Goal: Transaction & Acquisition: Purchase product/service

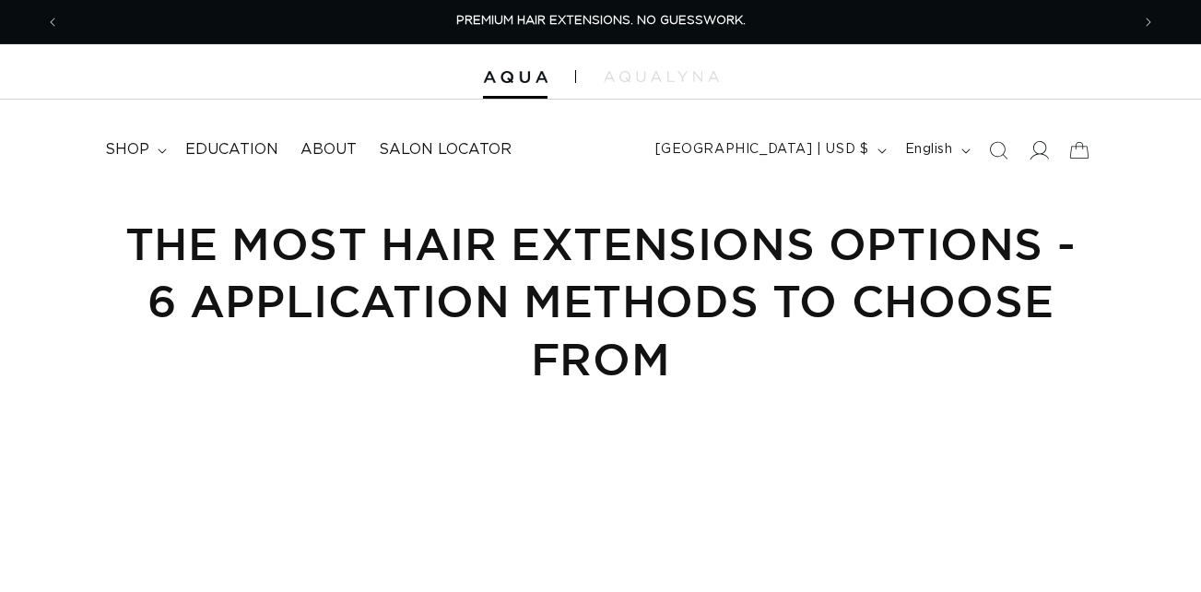
click at [1029, 152] on icon at bounding box center [1038, 149] width 19 height 19
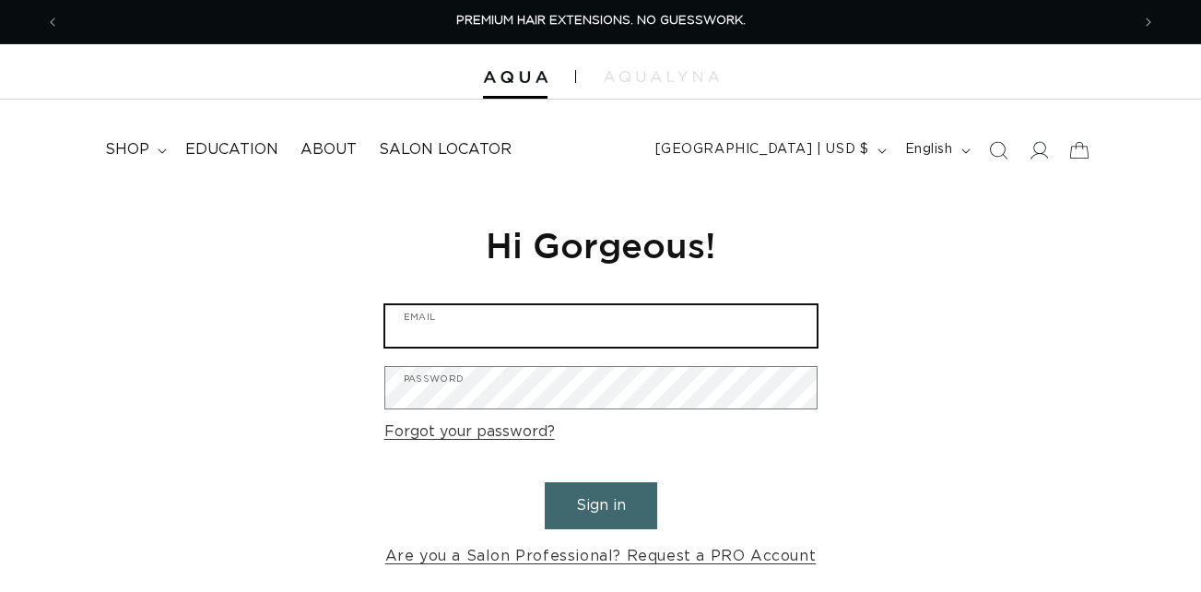
type input "[EMAIL_ADDRESS][DOMAIN_NAME]"
click at [518, 327] on input "[EMAIL_ADDRESS][DOMAIN_NAME]" at bounding box center [600, 325] width 431 height 41
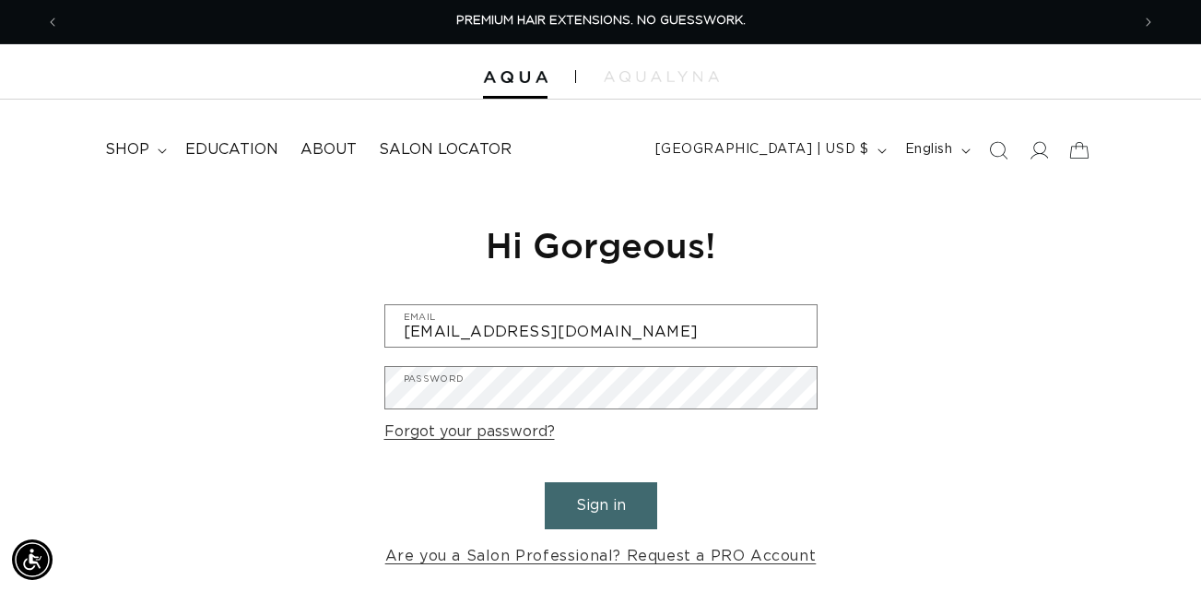
click at [644, 257] on h1 "Hi Gorgeous!" at bounding box center [600, 244] width 433 height 45
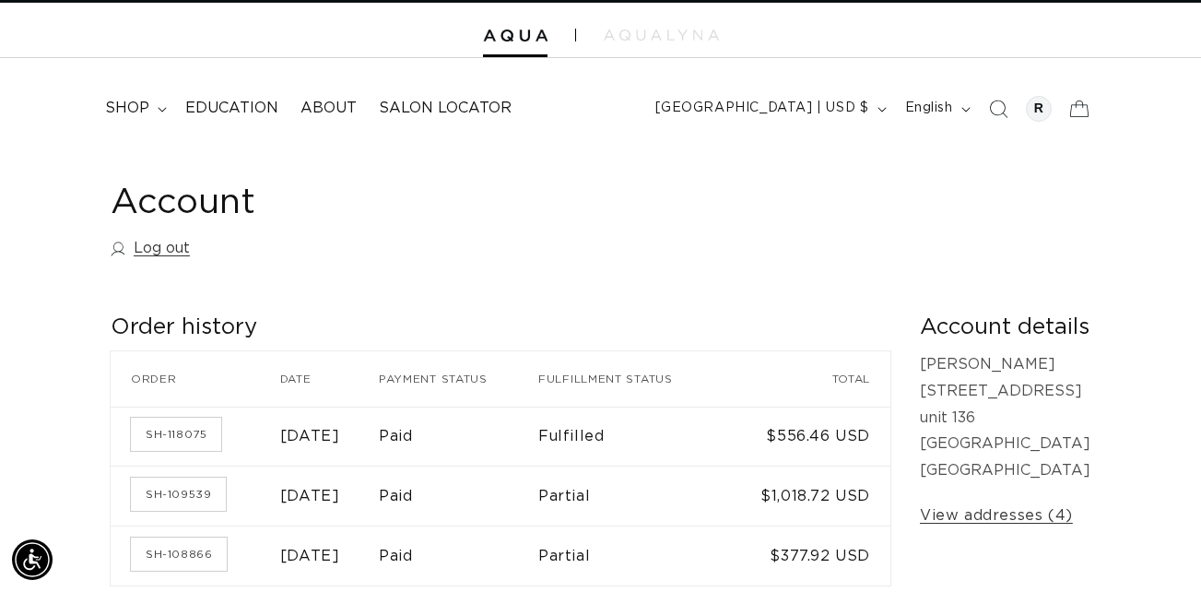
scroll to position [0, 2141]
click at [142, 101] on span "shop" at bounding box center [127, 108] width 44 height 19
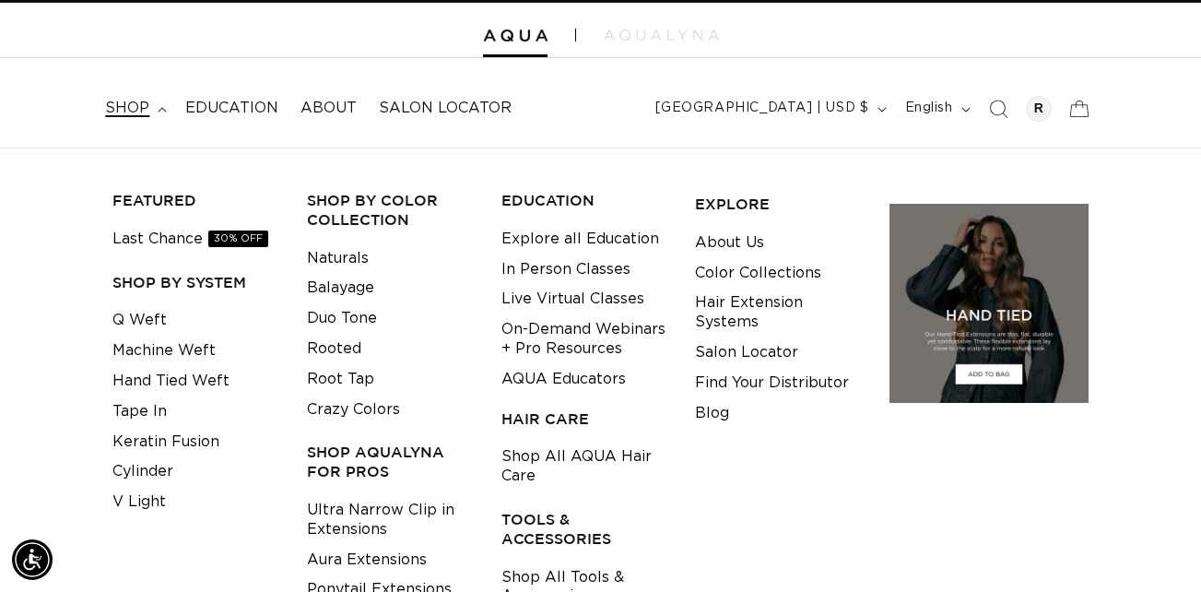
scroll to position [0, 0]
click at [134, 477] on link "Cylinder" at bounding box center [142, 471] width 61 height 30
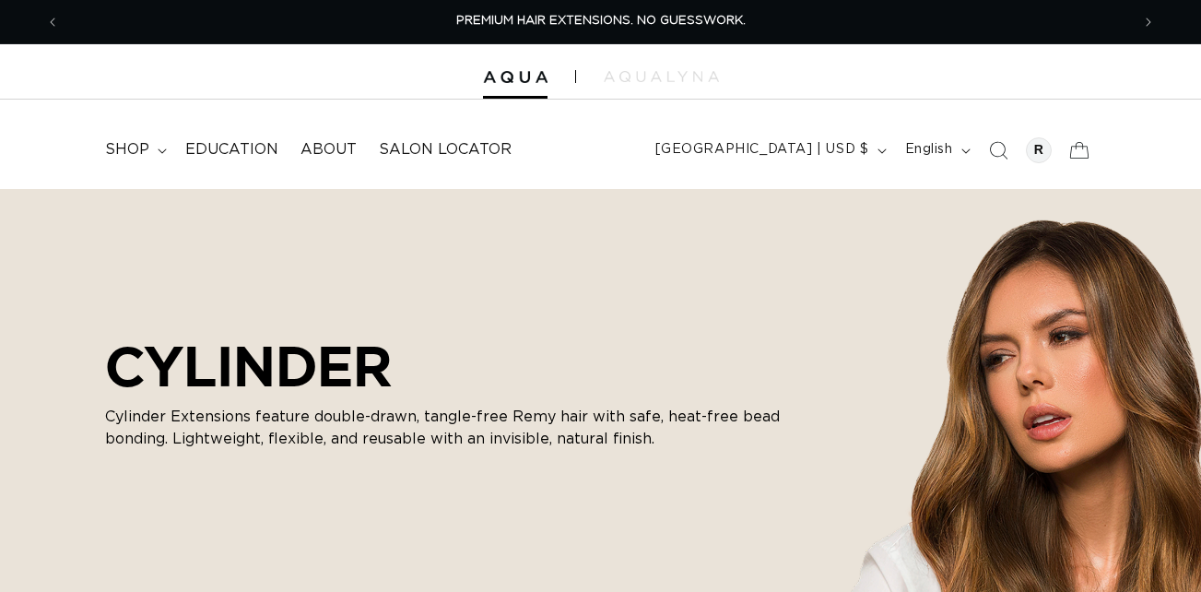
checkbox input "true"
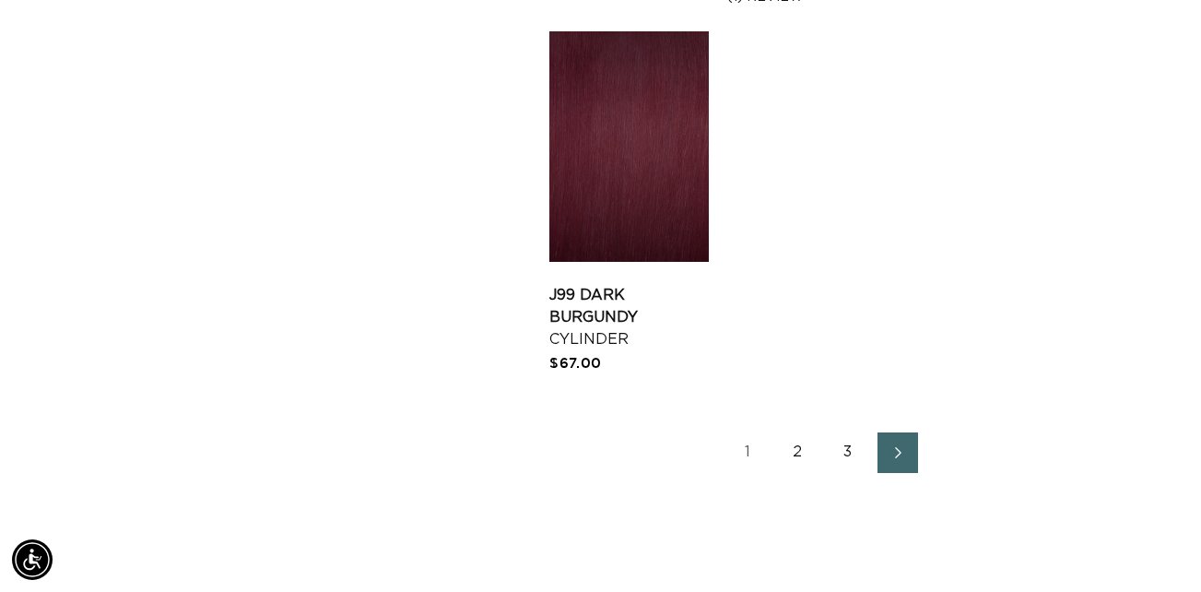
scroll to position [0, 1070]
click at [799, 449] on link "2" at bounding box center [798, 452] width 41 height 41
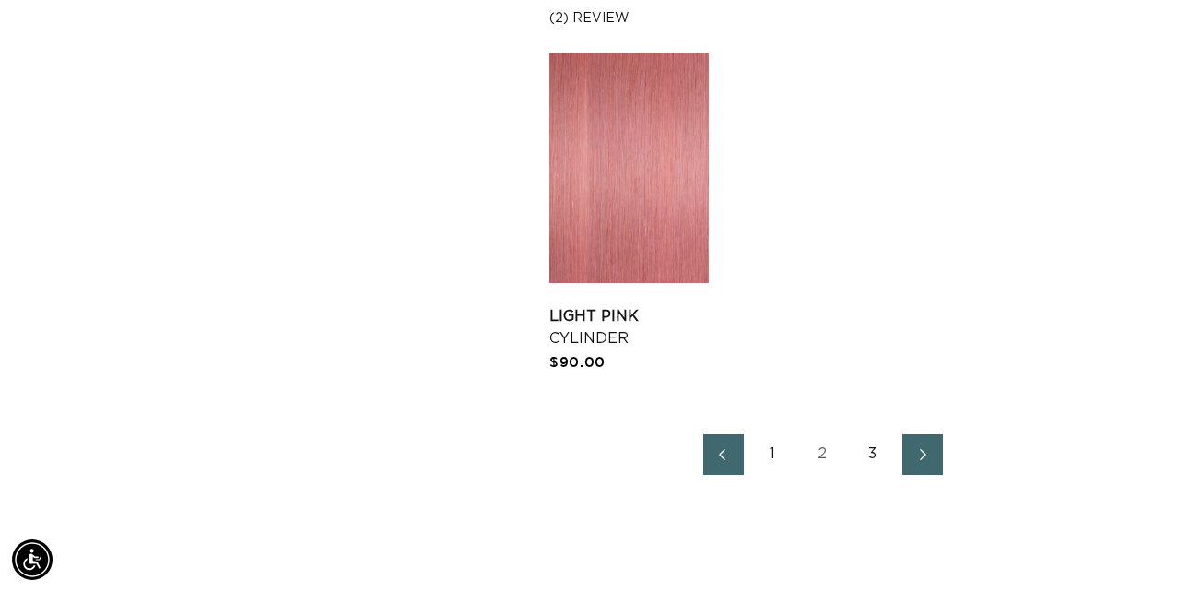
scroll to position [2556, 0]
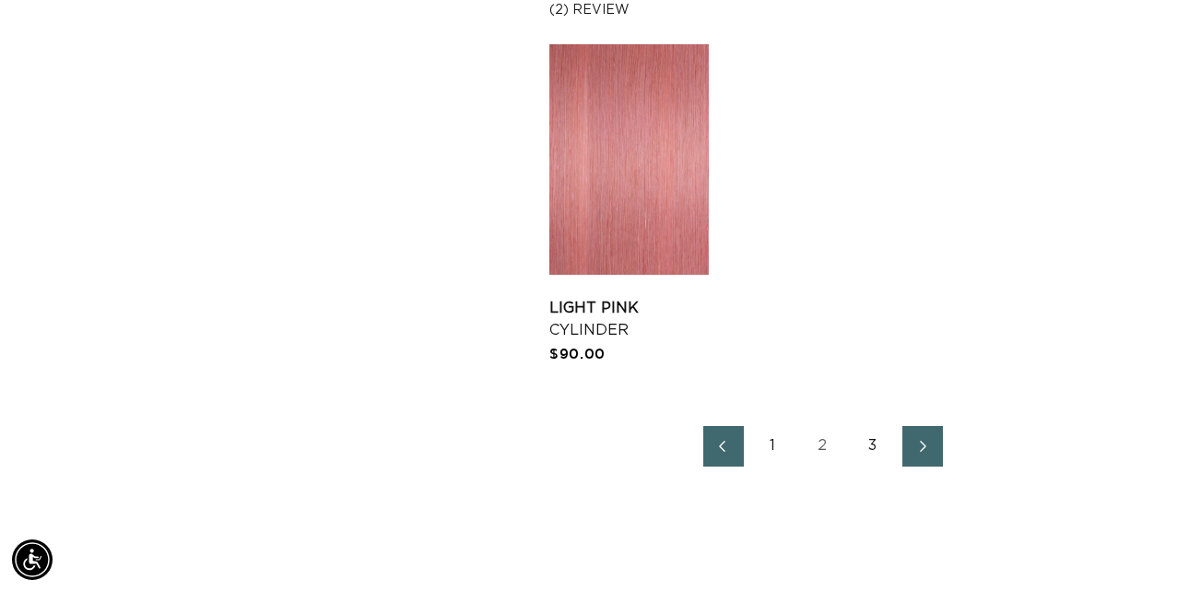
click at [880, 452] on link "3" at bounding box center [873, 446] width 41 height 41
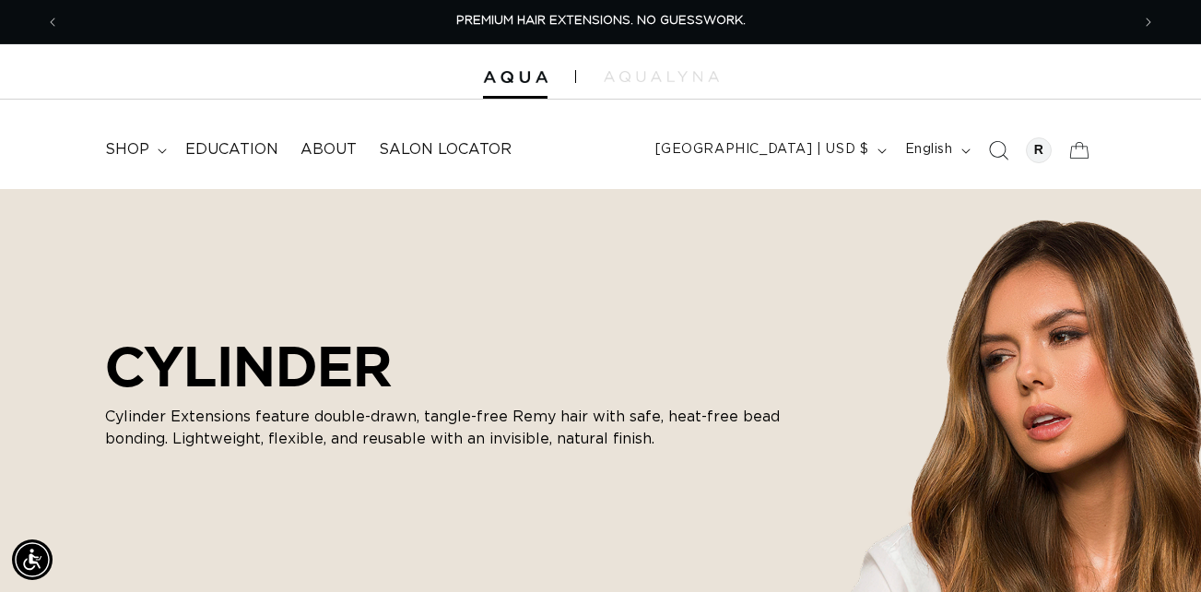
click at [993, 142] on icon "Search" at bounding box center [998, 150] width 19 height 19
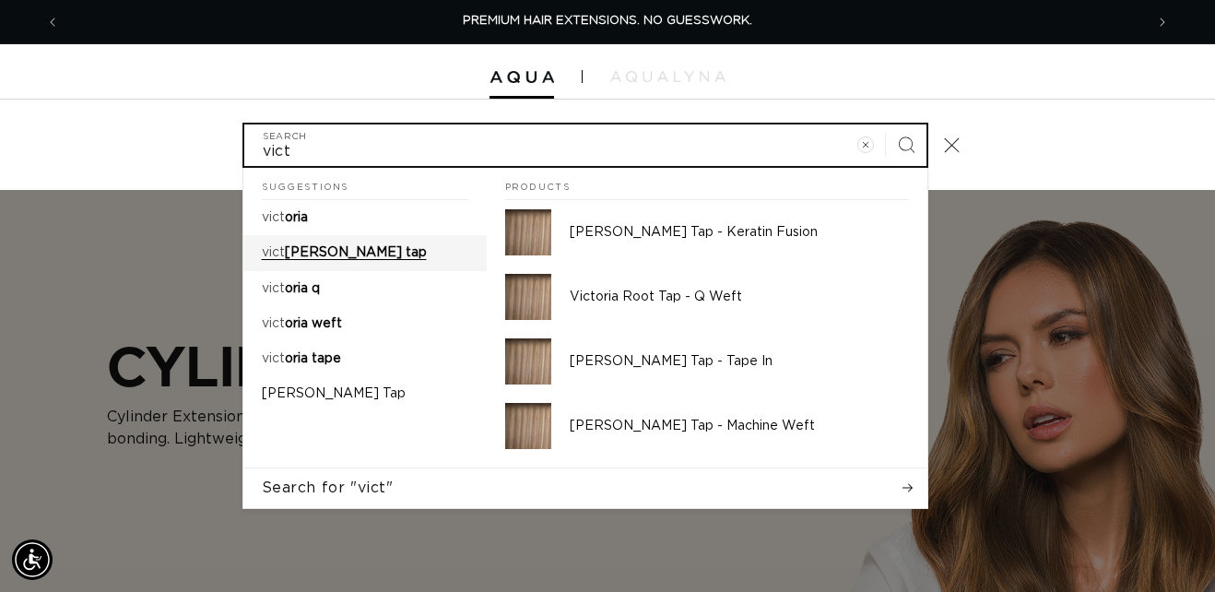
type input "vict"
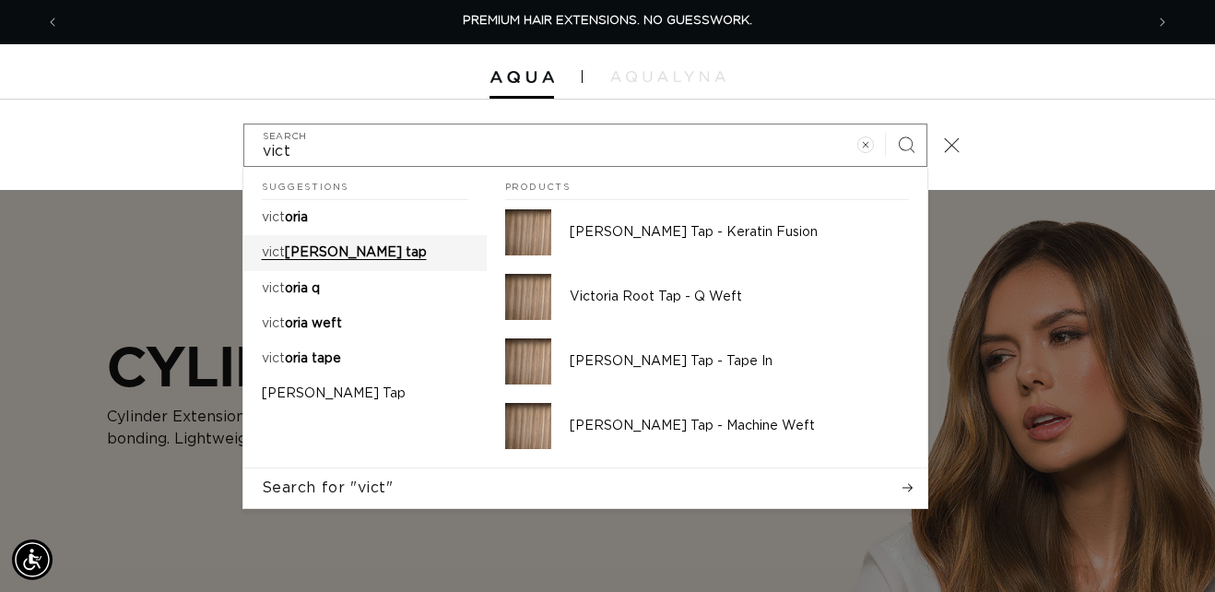
click at [364, 250] on span "oria root tap" at bounding box center [356, 252] width 142 height 13
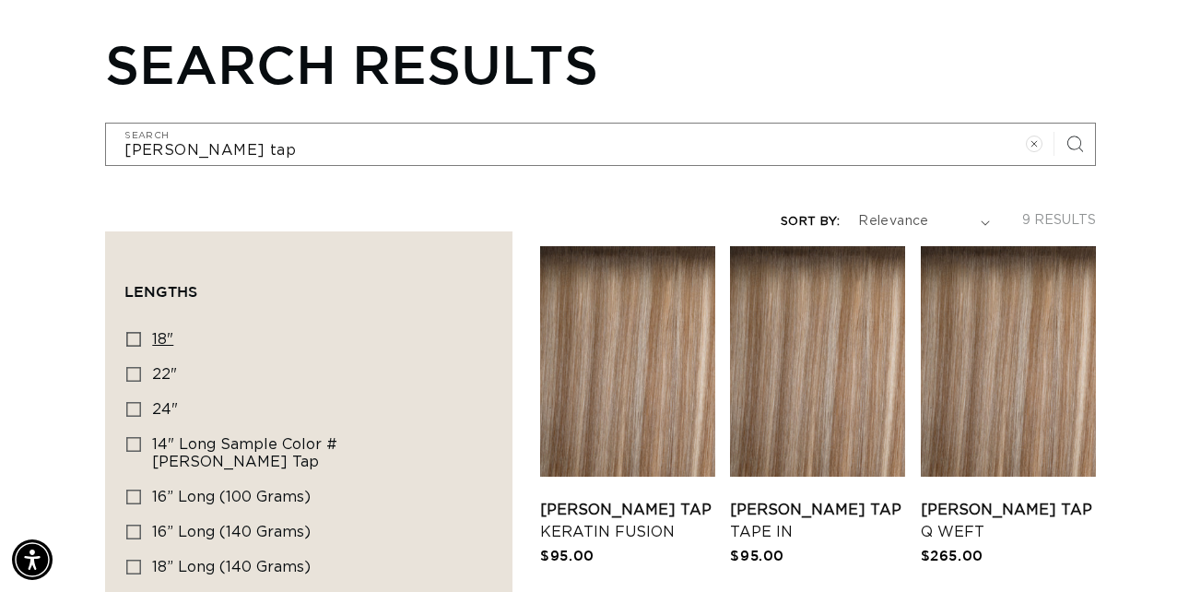
scroll to position [0, 1070]
click at [154, 332] on span "18"" at bounding box center [162, 339] width 21 height 15
click at [141, 332] on input "18" 18" (4 products)" at bounding box center [133, 339] width 15 height 15
checkbox input "true"
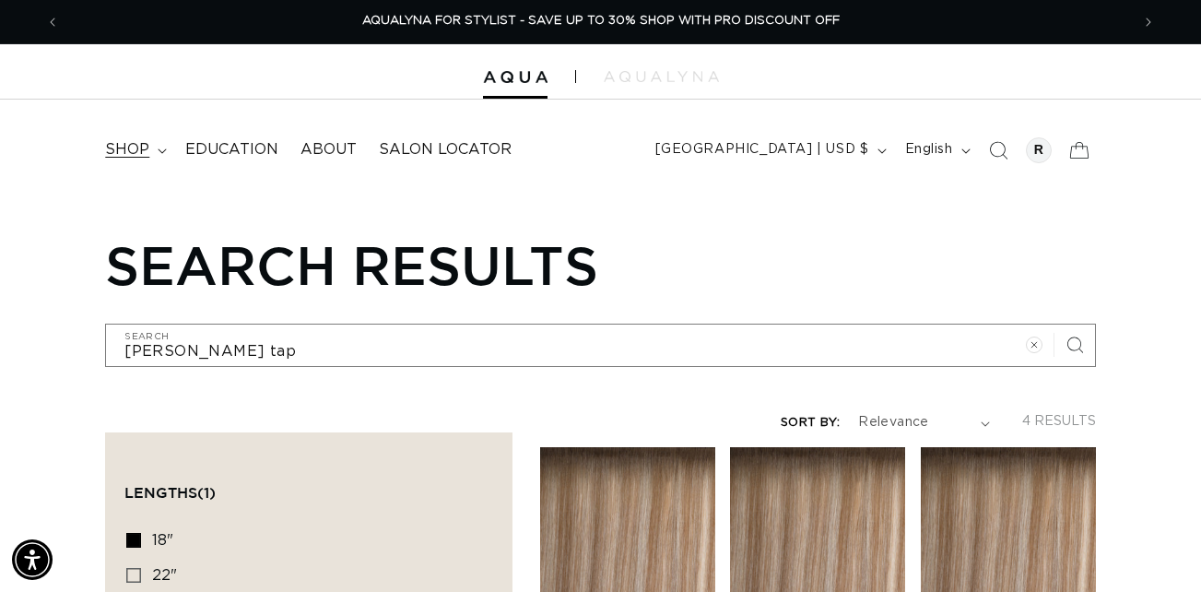
click at [127, 147] on span "shop" at bounding box center [127, 149] width 44 height 19
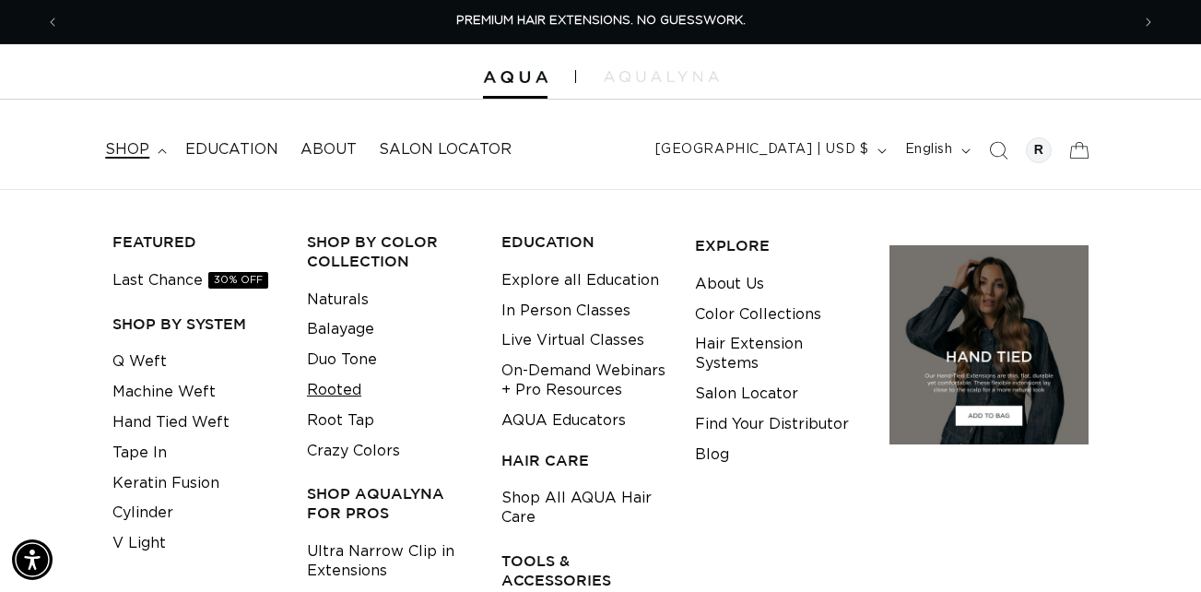
click at [338, 388] on link "Rooted" at bounding box center [334, 390] width 54 height 30
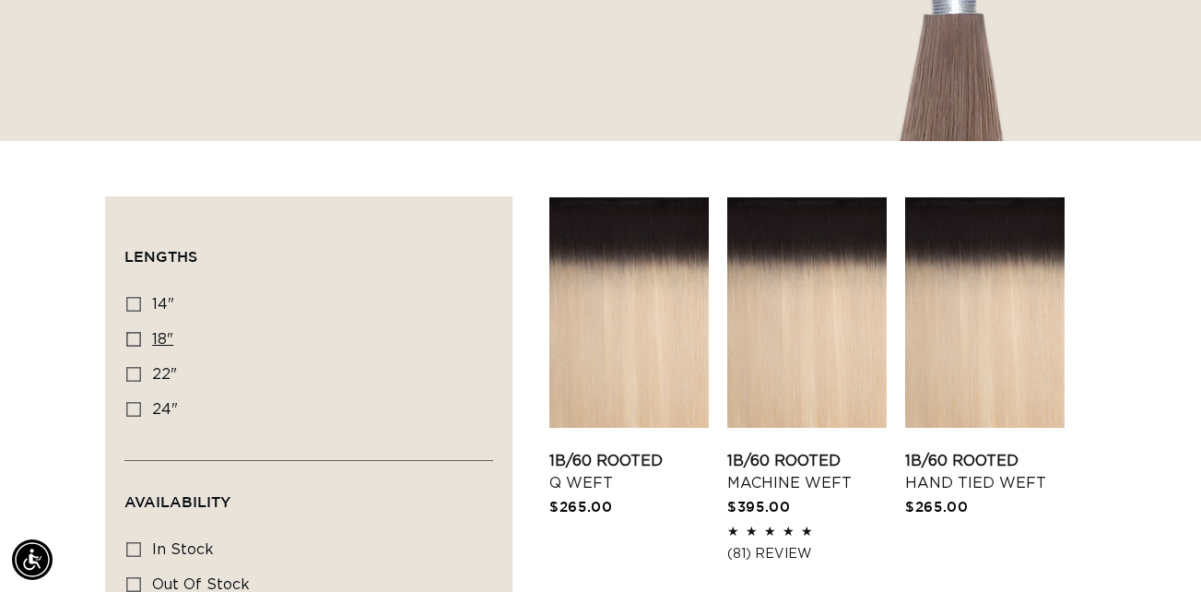
scroll to position [0, 1070]
click at [150, 342] on label "18" 18" (20 products)" at bounding box center [303, 340] width 354 height 35
click at [141, 342] on input "18" 18" (20 products)" at bounding box center [133, 339] width 15 height 15
checkbox input "true"
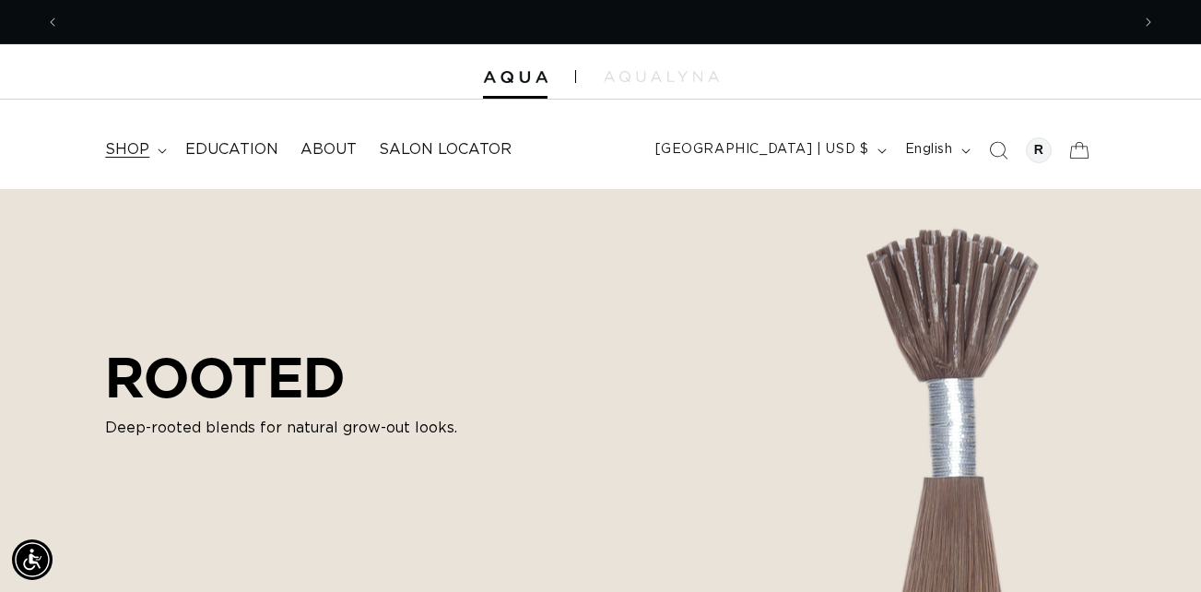
scroll to position [0, 1070]
click at [157, 143] on summary "shop" at bounding box center [134, 149] width 80 height 41
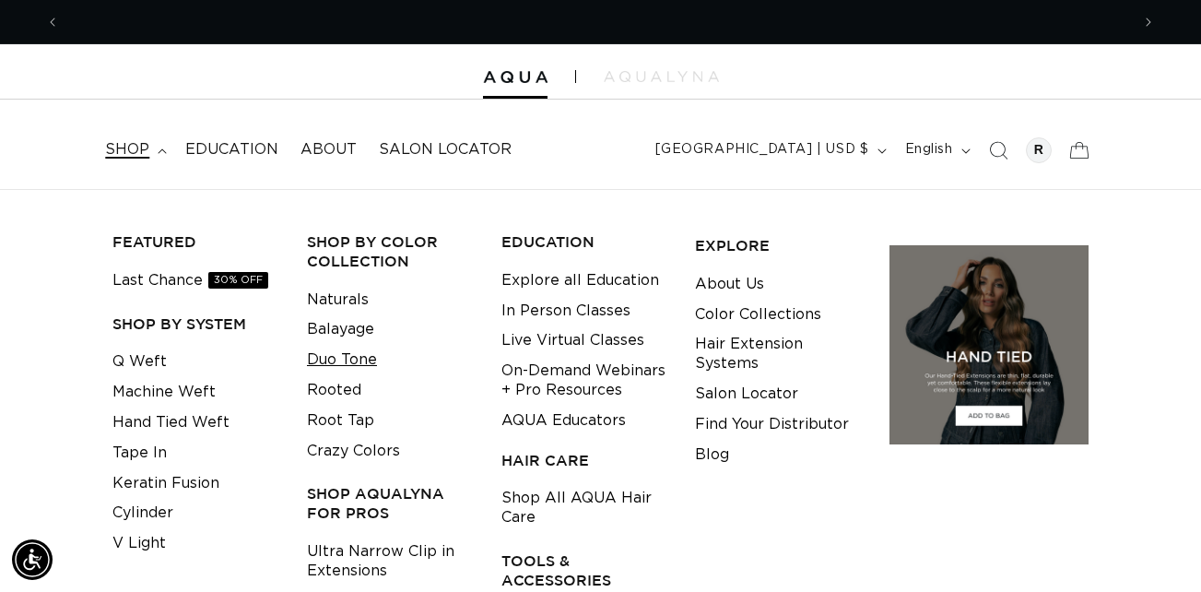
scroll to position [0, 2141]
click at [334, 362] on link "Duo Tone" at bounding box center [342, 360] width 70 height 30
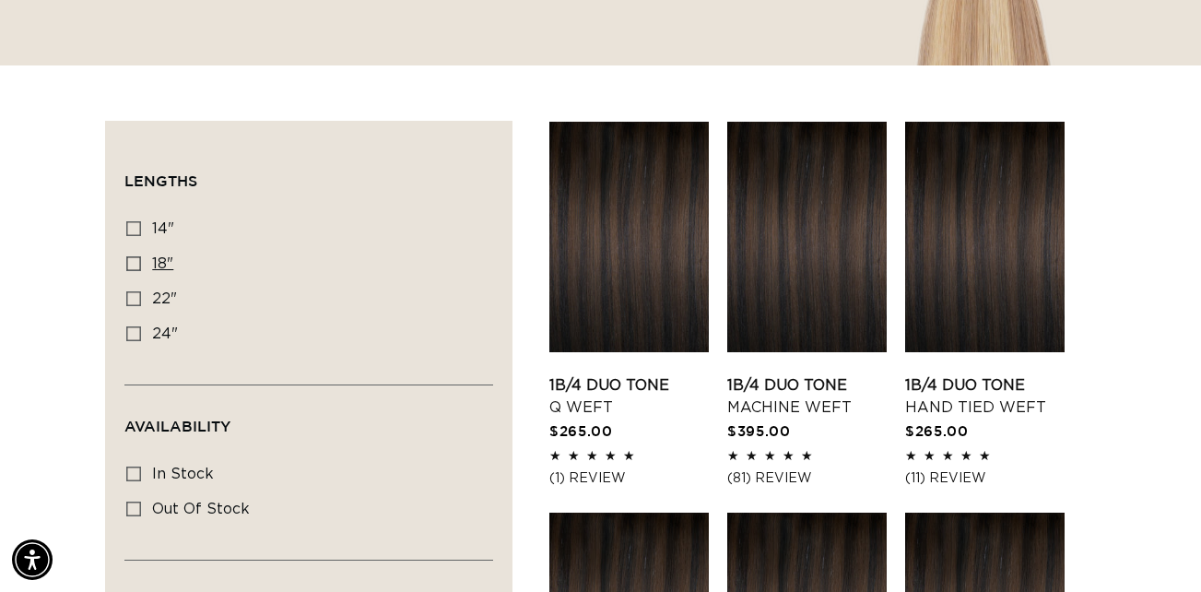
scroll to position [0, 1070]
click at [148, 269] on label "18" 18" (25 products)" at bounding box center [303, 264] width 354 height 35
click at [141, 269] on input "18" 18" (25 products)" at bounding box center [133, 263] width 15 height 15
checkbox input "true"
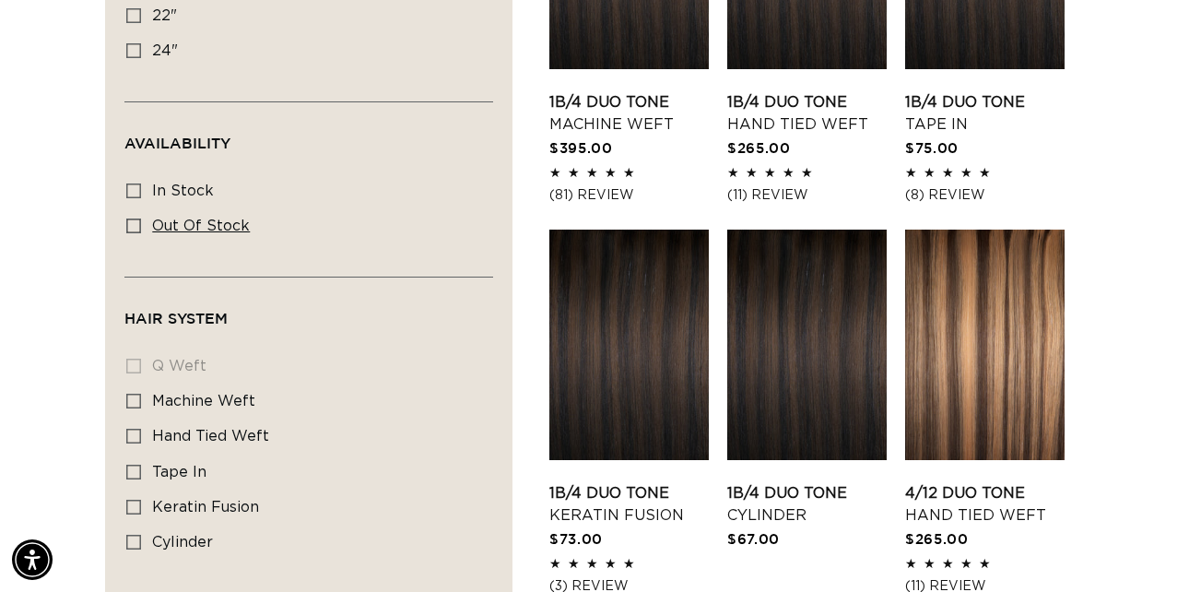
scroll to position [0, 2141]
click at [186, 543] on span "cylinder" at bounding box center [182, 542] width 61 height 15
click at [141, 543] on input "cylinder cylinder (5 products)" at bounding box center [133, 542] width 15 height 15
checkbox input "true"
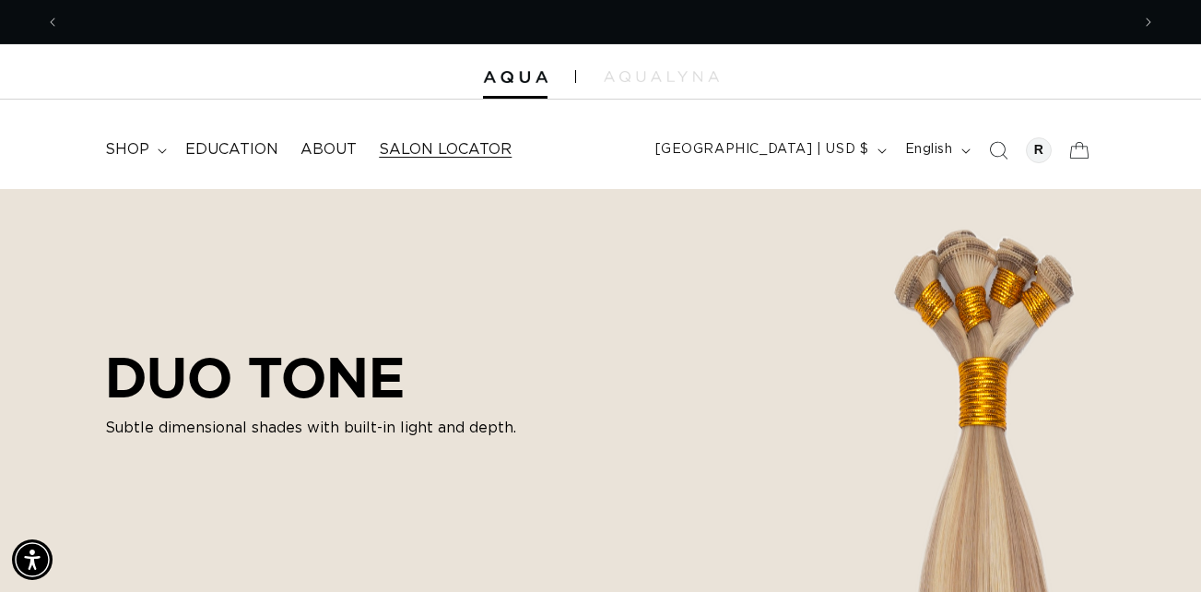
scroll to position [0, 1070]
click at [987, 162] on span "Search" at bounding box center [998, 150] width 41 height 41
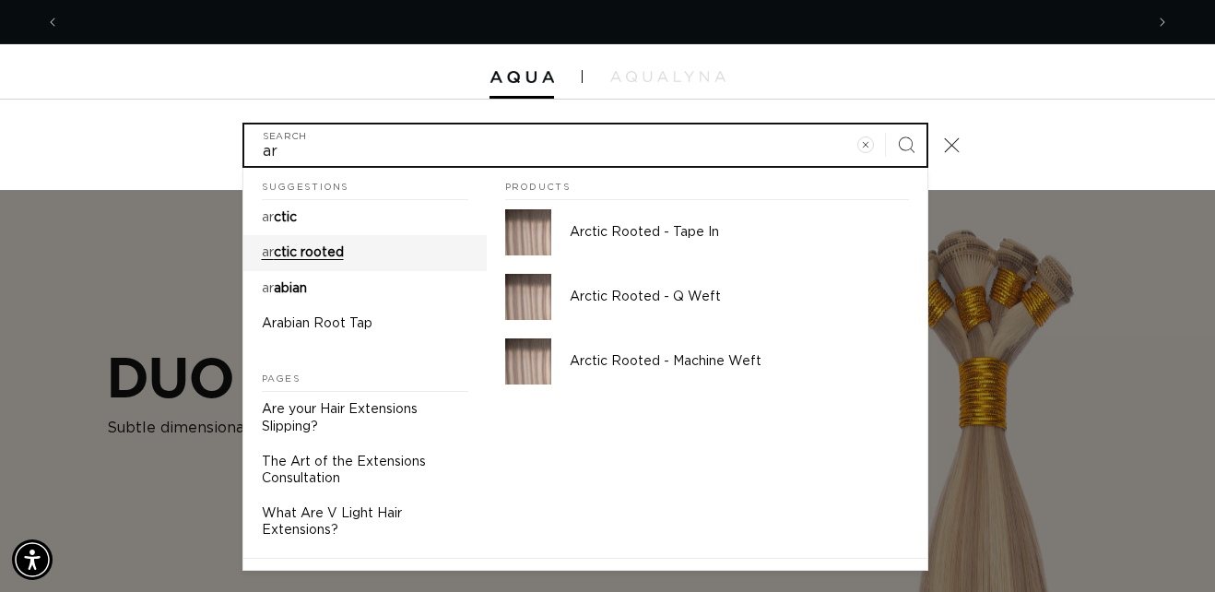
scroll to position [0, 0]
type input "ar"
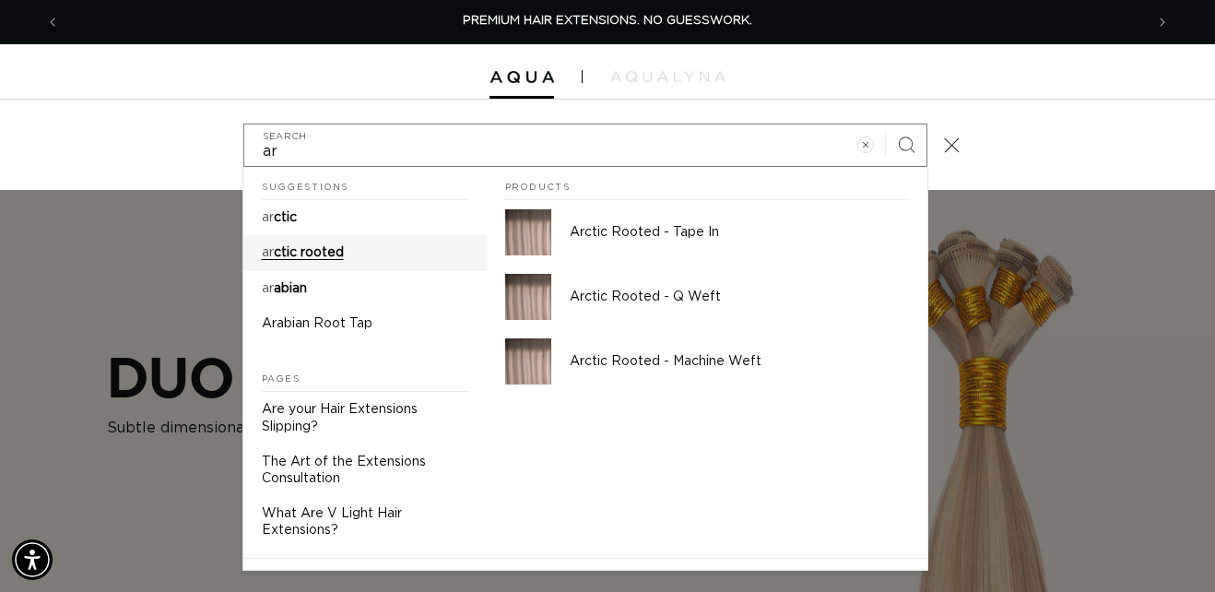
click at [309, 254] on span "ctic rooted" at bounding box center [309, 252] width 70 height 13
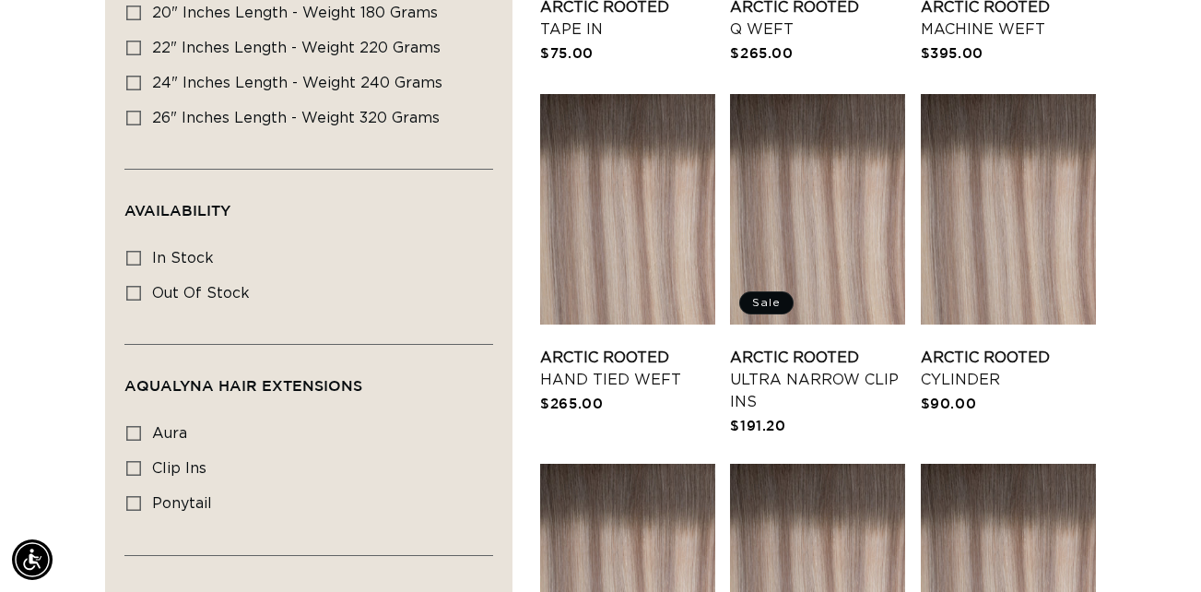
scroll to position [704, 0]
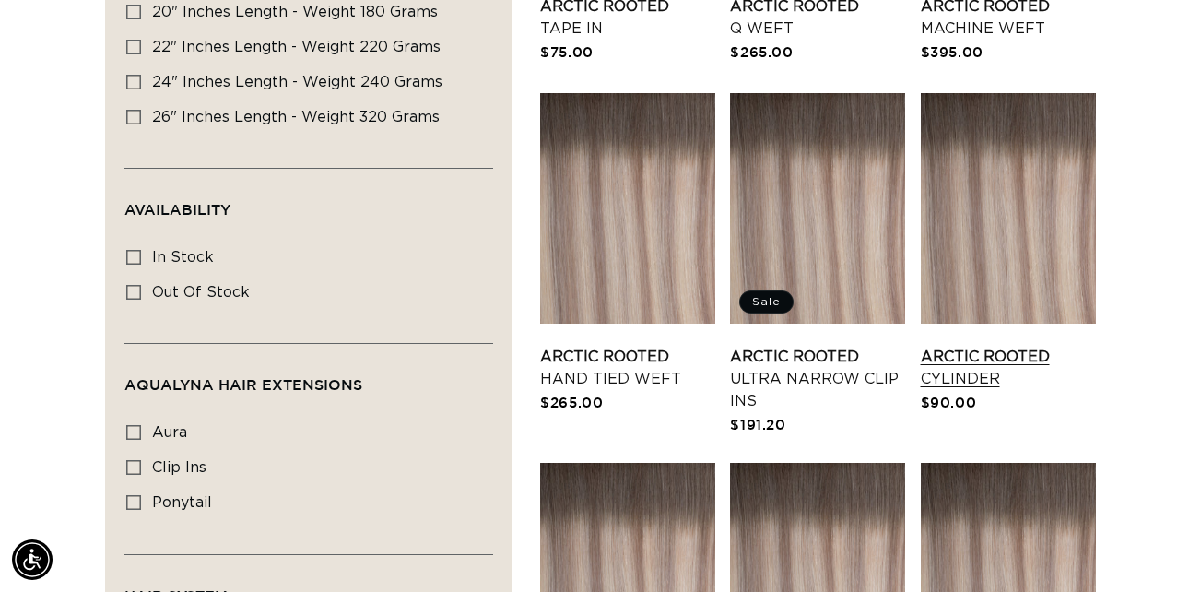
click at [998, 346] on link "Arctic Rooted Cylinder" at bounding box center [1008, 368] width 175 height 44
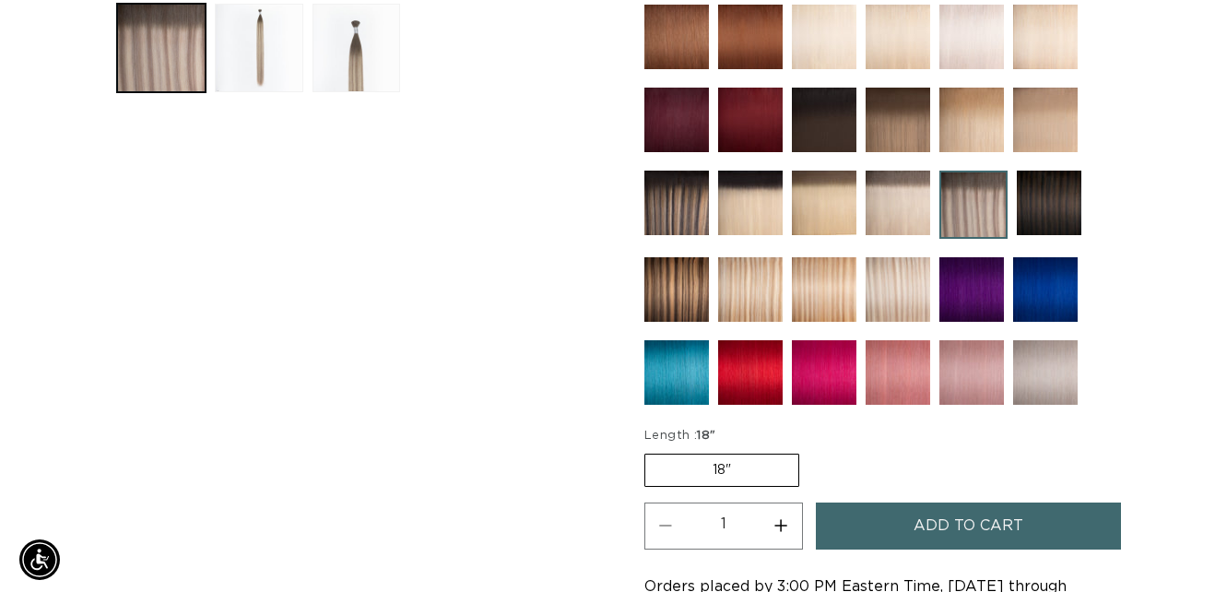
scroll to position [0, 1070]
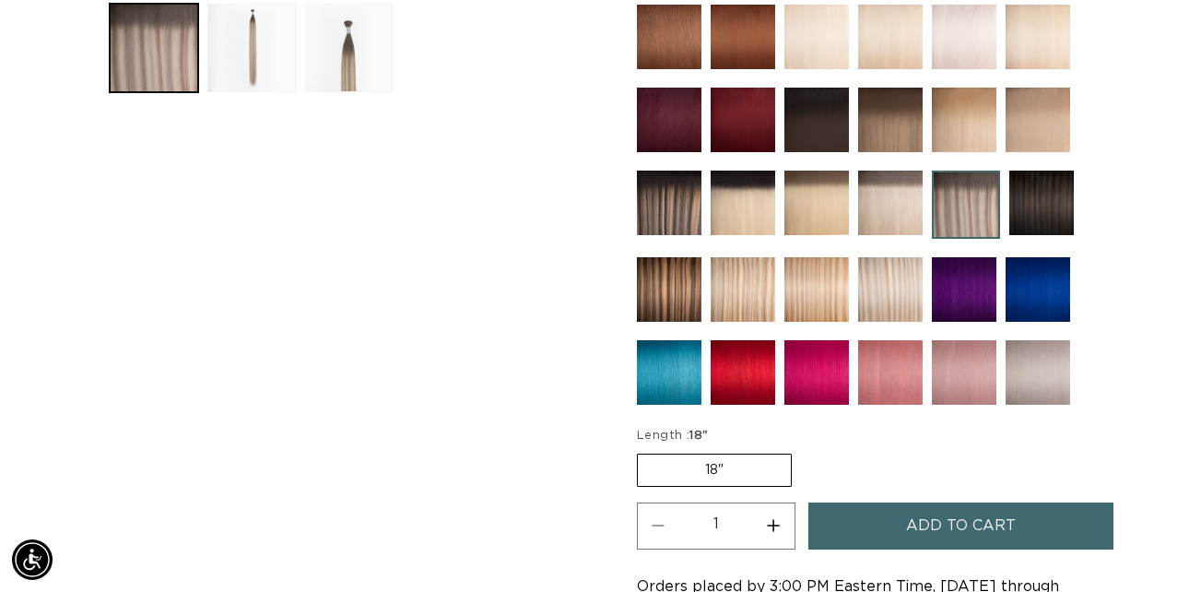
click at [773, 532] on button "Increase quantity for Arctic Rooted - Cylinder" at bounding box center [773, 525] width 41 height 47
type input "4"
click at [926, 513] on span "Add to cart" at bounding box center [961, 525] width 110 height 47
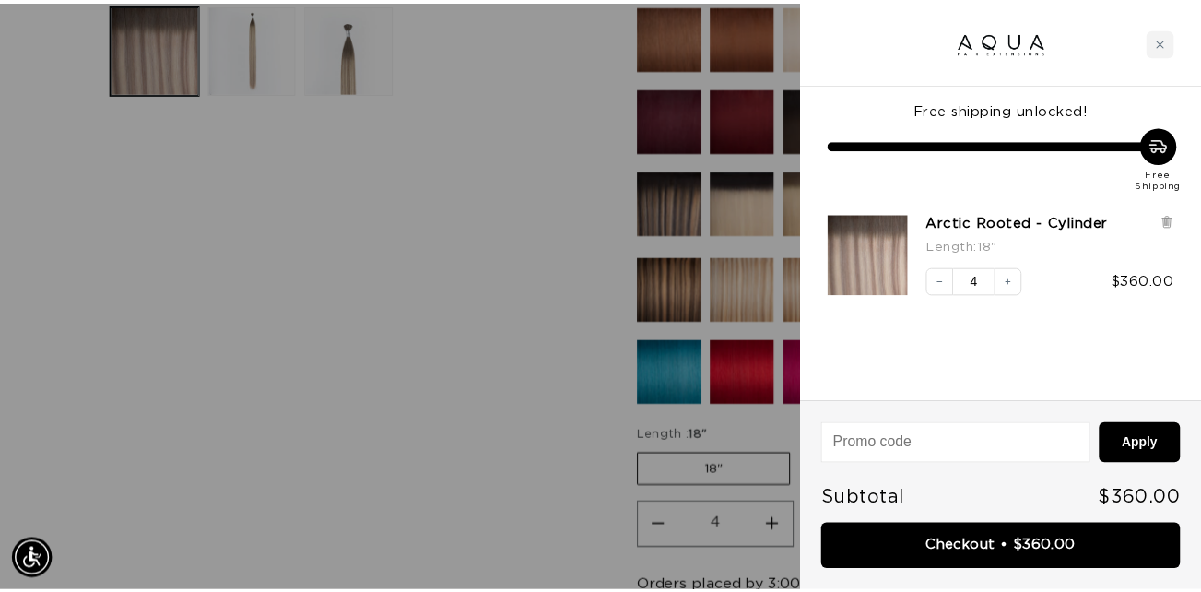
scroll to position [0, 1084]
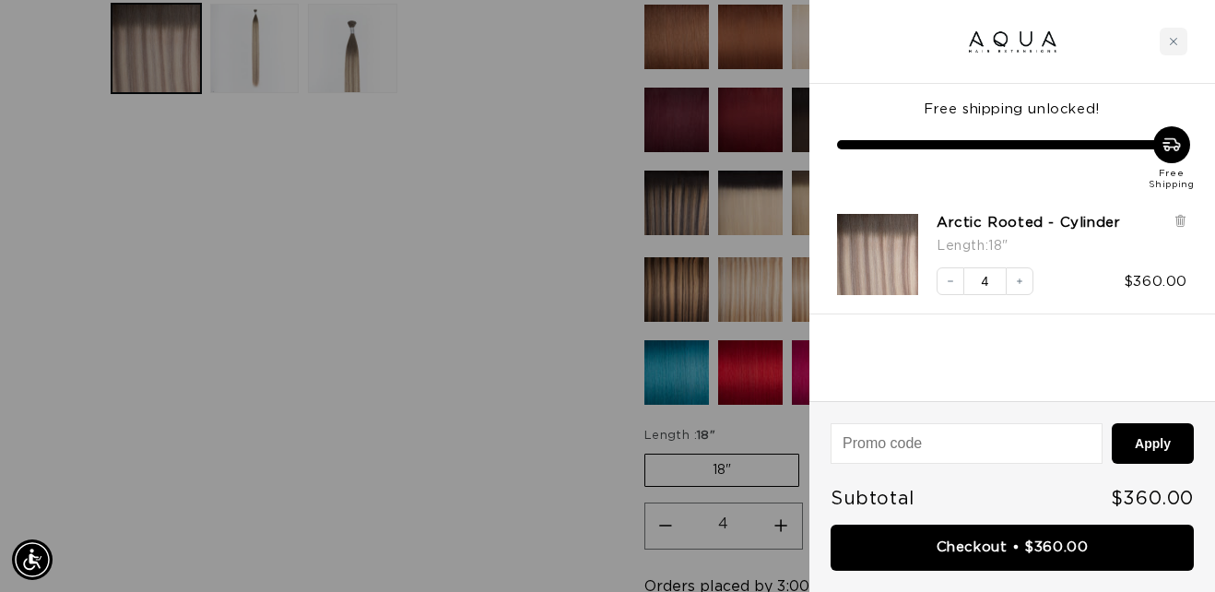
click at [511, 378] on div at bounding box center [607, 296] width 1215 height 592
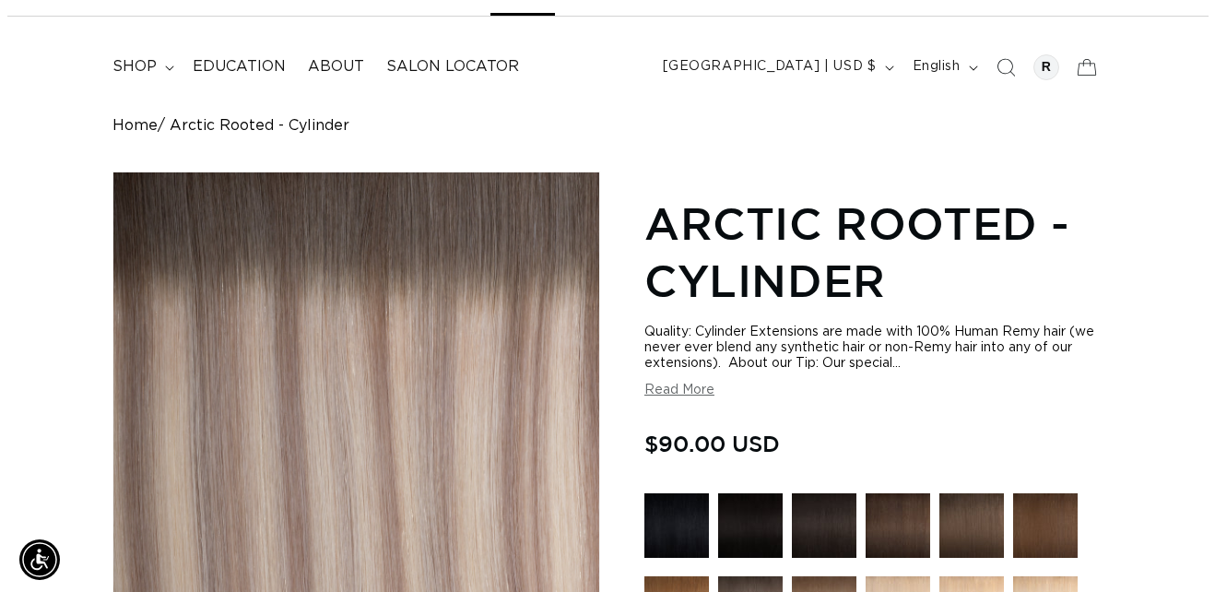
scroll to position [0, 2141]
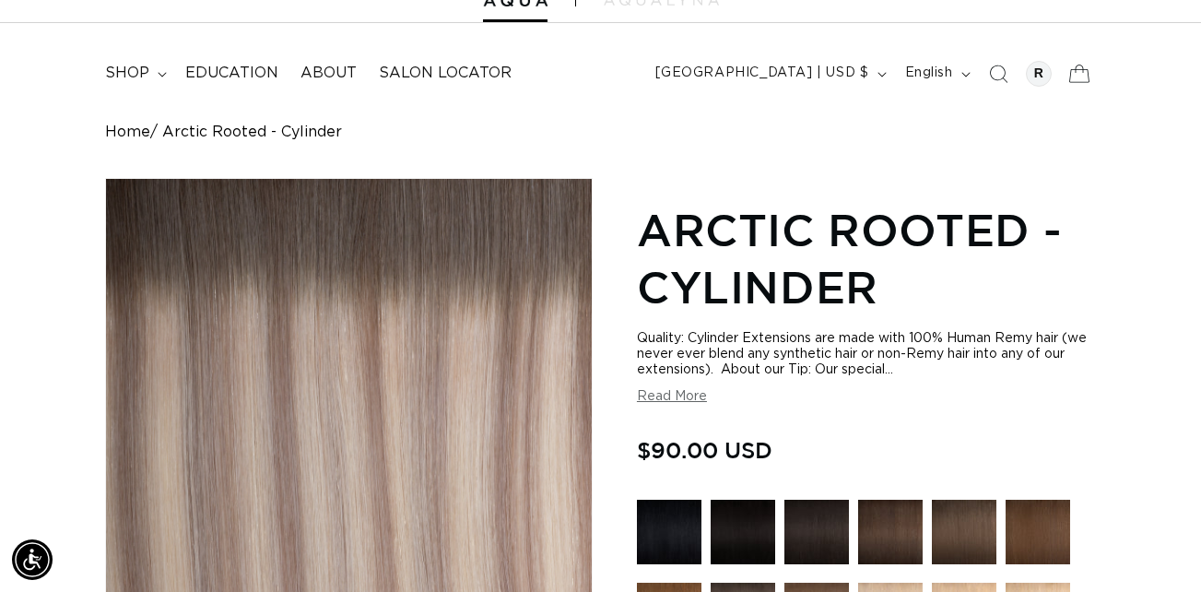
click at [1076, 79] on icon at bounding box center [1078, 73] width 43 height 43
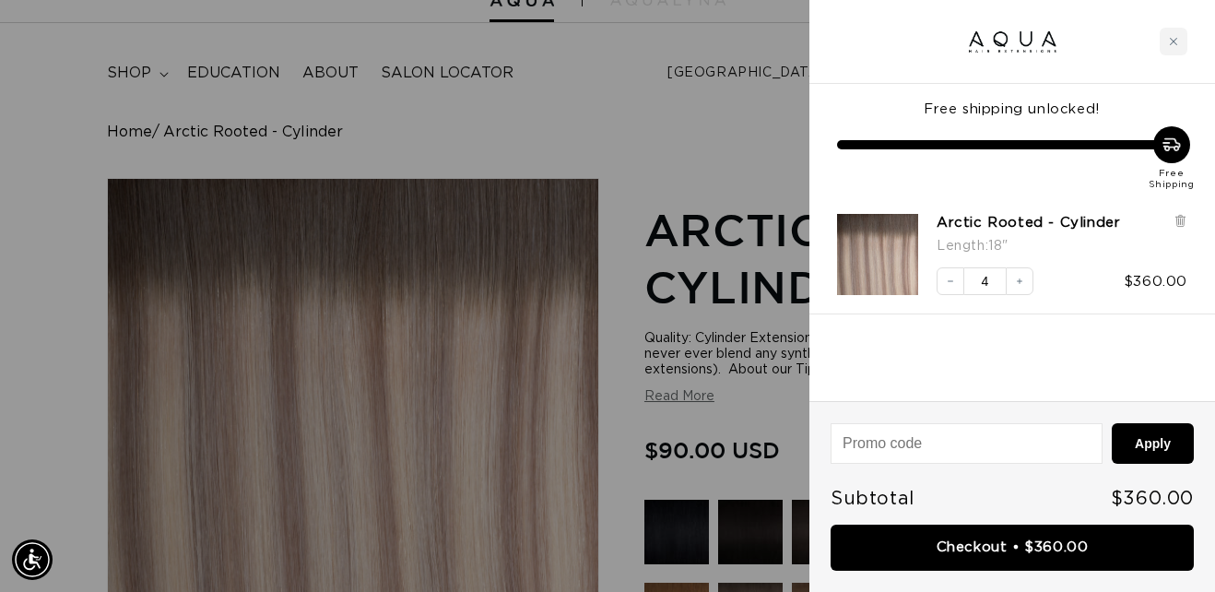
scroll to position [0, 0]
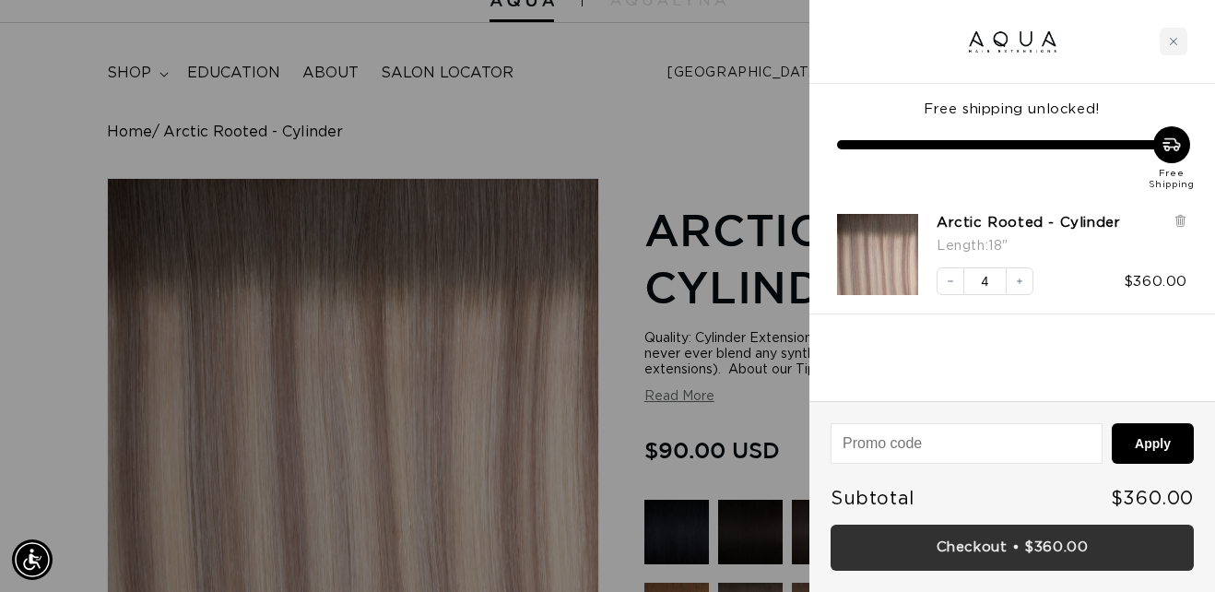
click at [927, 548] on link "Checkout • $360.00" at bounding box center [1012, 548] width 363 height 47
